Goal: Task Accomplishment & Management: Use online tool/utility

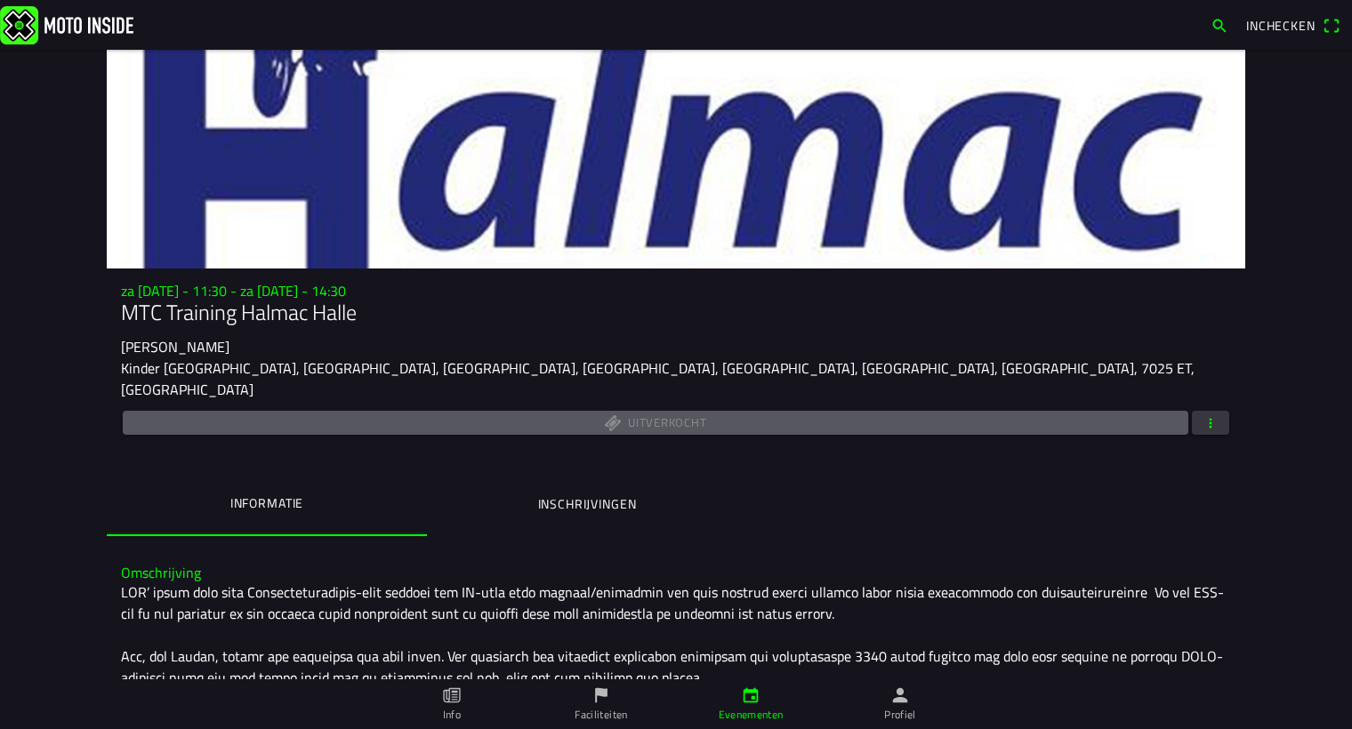
click at [751, 713] on ion-label "Evenementen" at bounding box center [751, 715] width 65 height 16
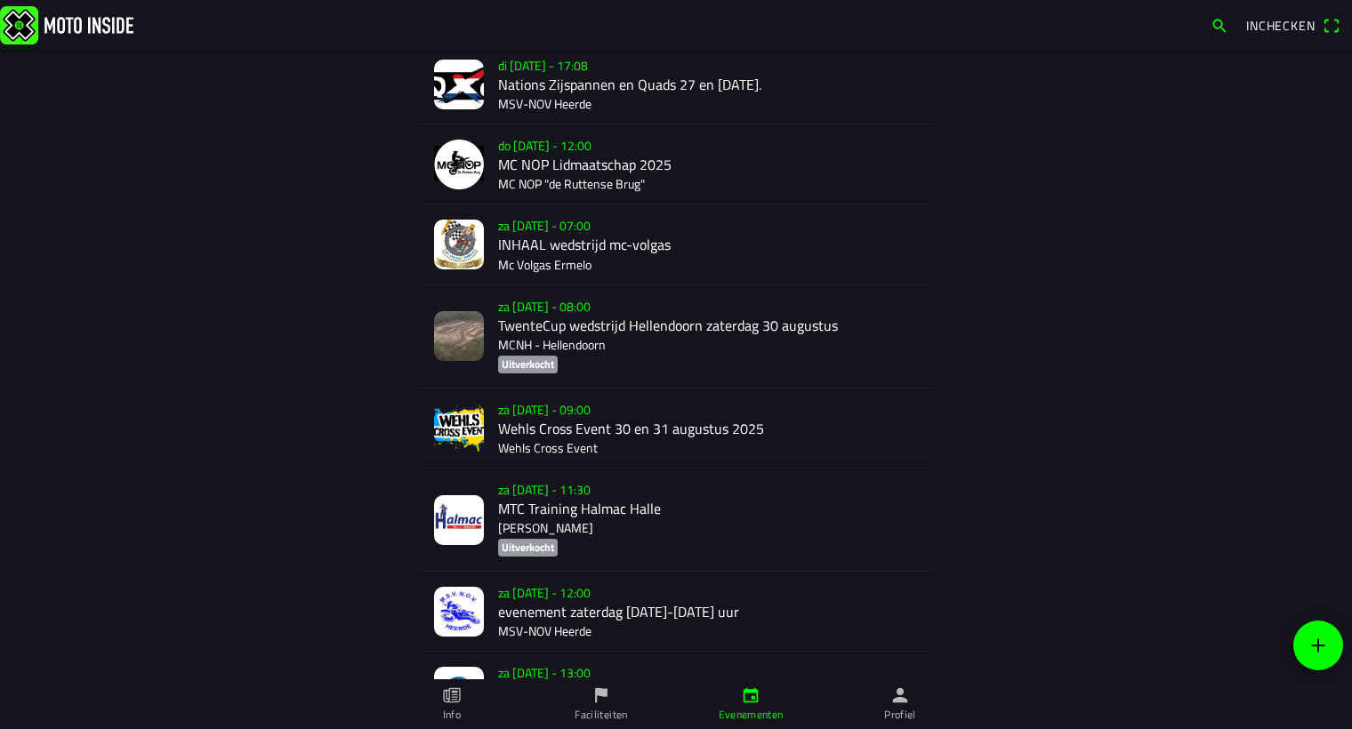
scroll to position [323, 0]
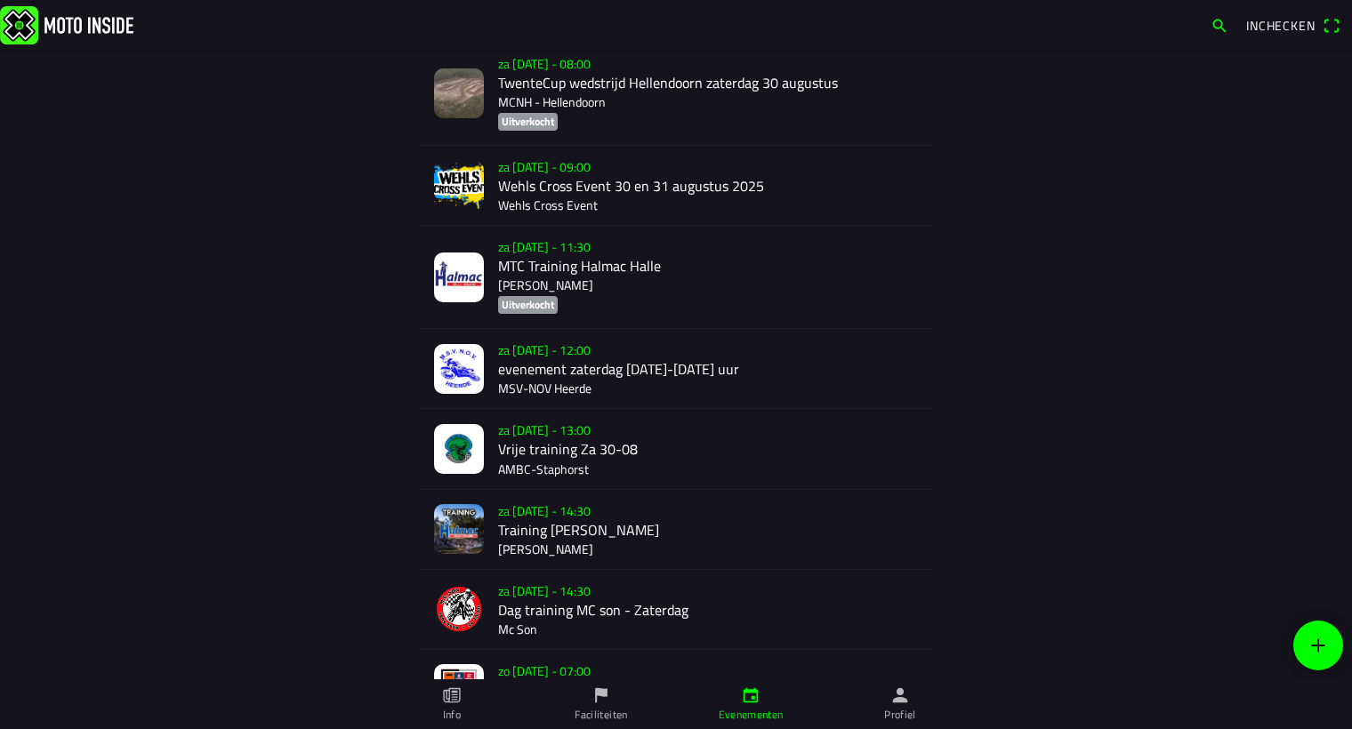
click at [518, 530] on div "za [DATE] - 14:30 Training Halmac [GEOGRAPHIC_DATA]" at bounding box center [708, 529] width 420 height 79
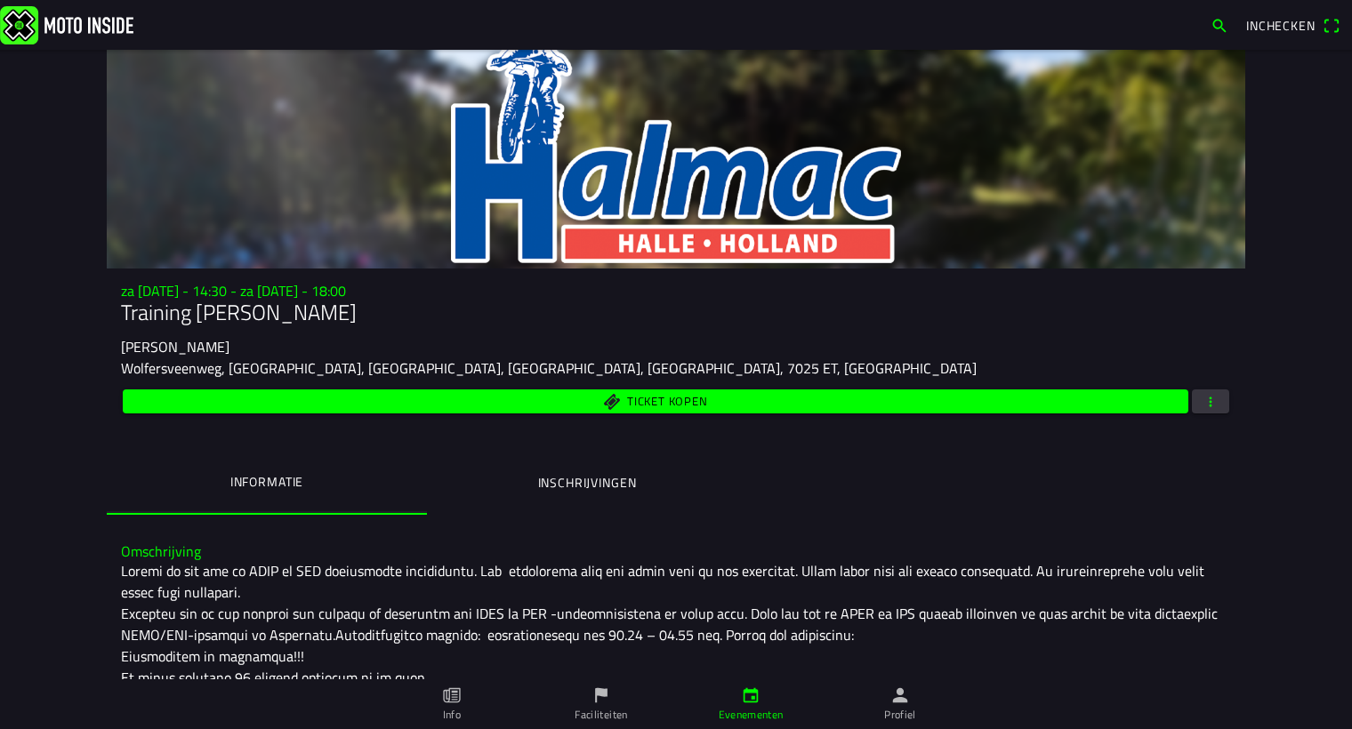
click at [1203, 400] on span "button" at bounding box center [1211, 402] width 16 height 24
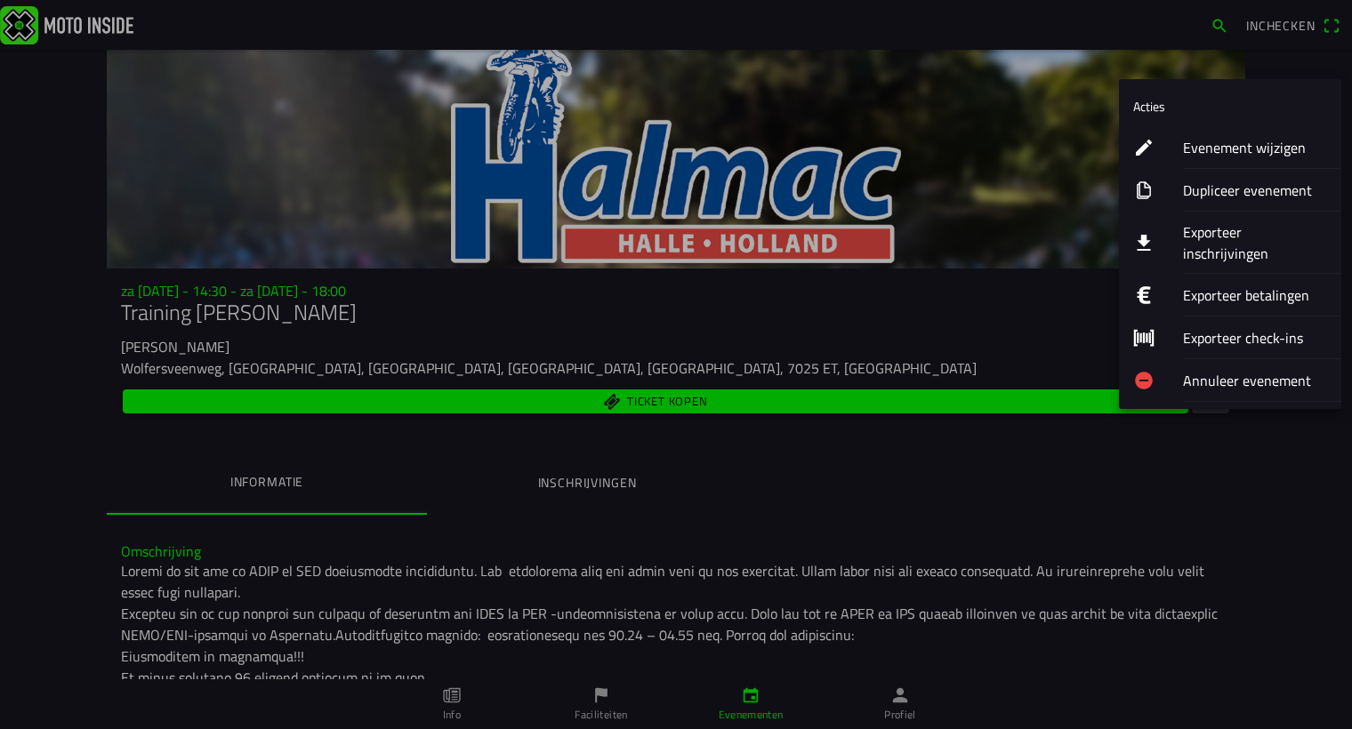
click at [1213, 152] on ion-label "Evenement wijzigen" at bounding box center [1255, 147] width 144 height 21
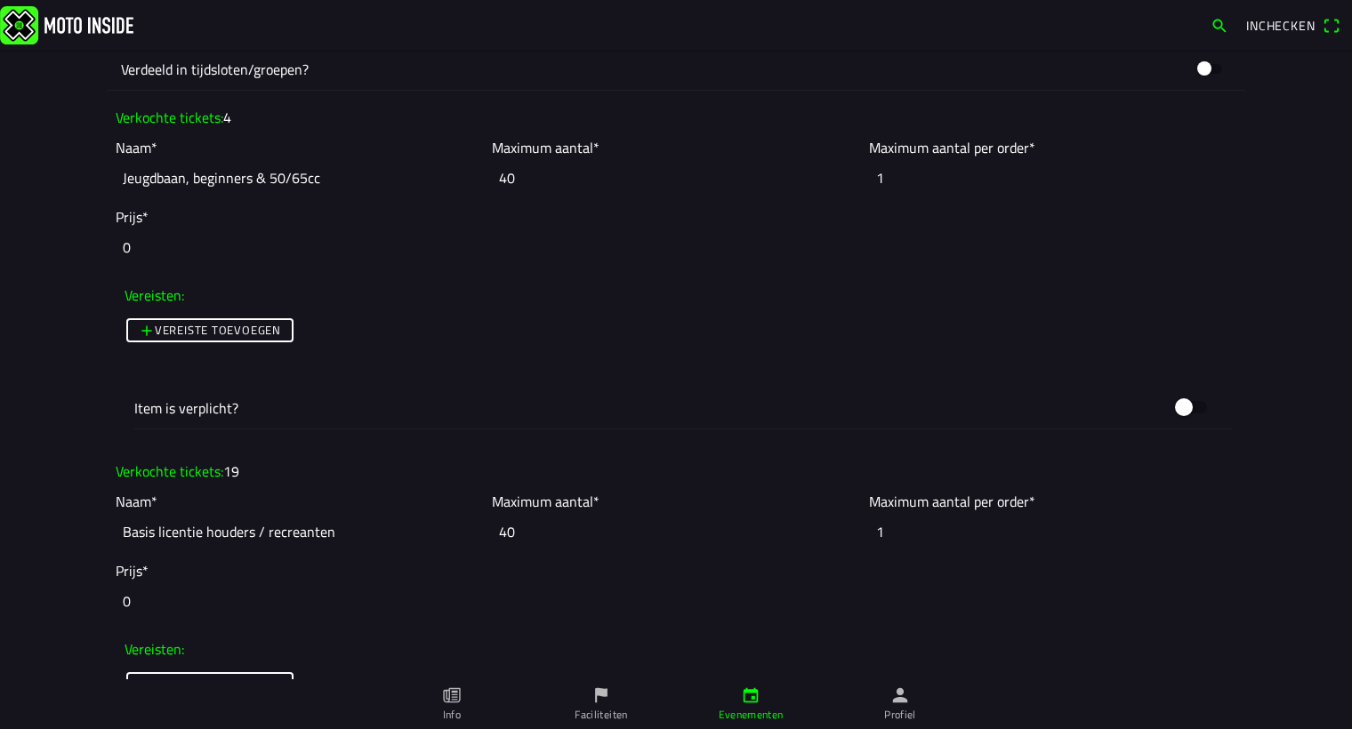
scroll to position [1698, 0]
